Goal: Transaction & Acquisition: Subscribe to service/newsletter

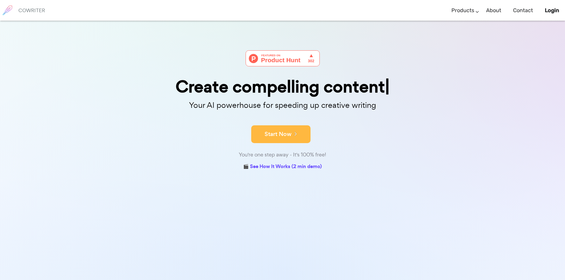
click at [294, 134] on icon at bounding box center [294, 133] width 5 height 7
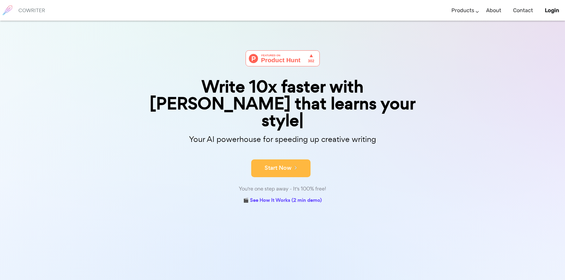
click at [292, 164] on icon at bounding box center [294, 167] width 5 height 7
click at [300, 160] on button "Start Now" at bounding box center [280, 169] width 59 height 18
click at [296, 196] on link "🎬 See How It Works (2 min demo)" at bounding box center [282, 200] width 79 height 9
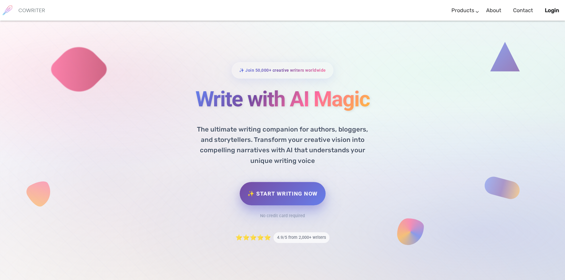
click at [296, 189] on link "✨ Start Writing Now" at bounding box center [283, 193] width 86 height 23
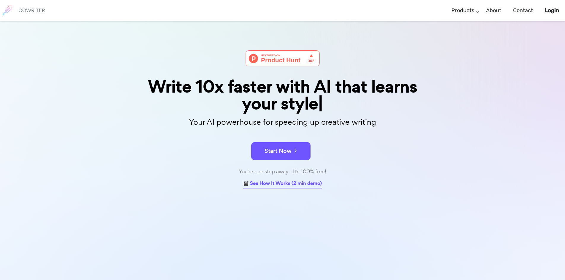
click at [295, 182] on link "🎬 See How It Works (2 min demo)" at bounding box center [282, 183] width 79 height 9
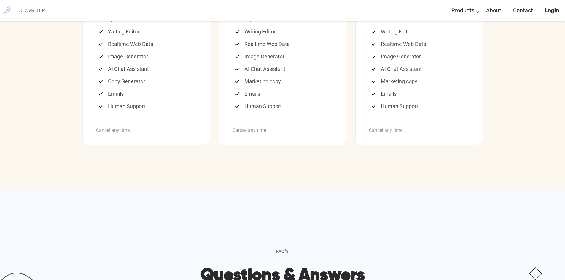
scroll to position [1632, 0]
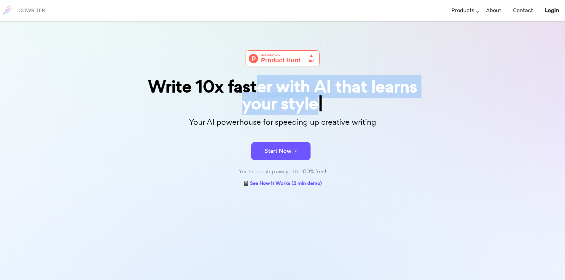
drag, startPoint x: 254, startPoint y: 85, endPoint x: 335, endPoint y: 105, distance: 83.2
click at [335, 103] on div "Write 10x faster with AI that learns your style" at bounding box center [282, 95] width 297 height 34
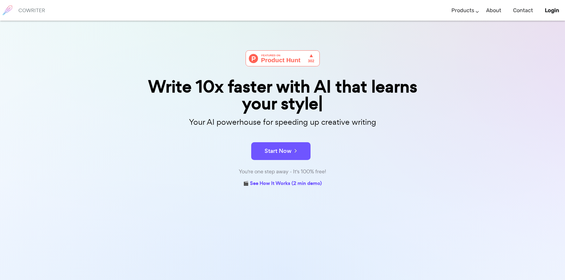
drag, startPoint x: 301, startPoint y: 122, endPoint x: 300, endPoint y: 129, distance: 6.5
click at [300, 123] on p "Your AI powerhouse for speeding up creative writing" at bounding box center [282, 122] width 297 height 13
click at [301, 128] on div "Write 10x faster with AI that learns you Your AI powerhouse for speeding up cre…" at bounding box center [282, 119] width 297 height 138
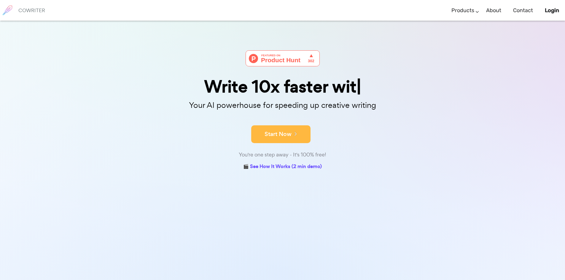
click at [295, 138] on button "Start Now" at bounding box center [280, 134] width 59 height 18
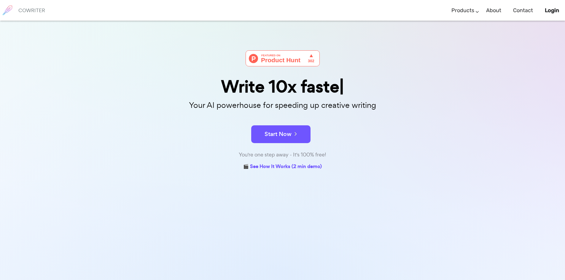
click at [295, 138] on button "Start Now" at bounding box center [280, 134] width 59 height 18
